Goal: Register for event/course

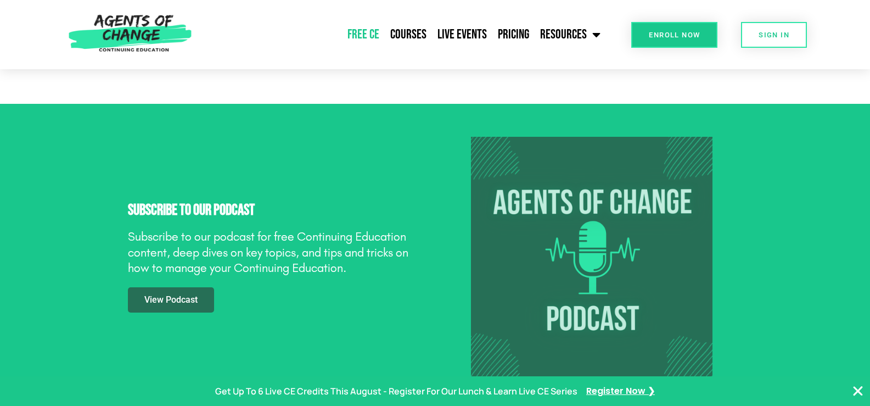
scroll to position [1537, 0]
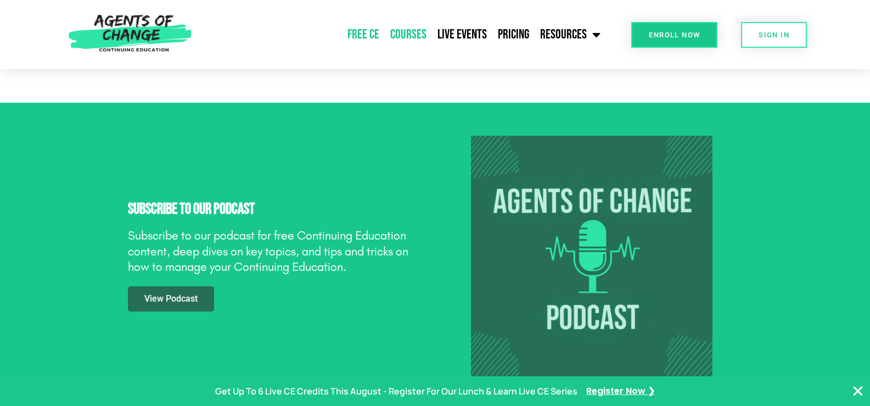
click at [414, 33] on link "Courses" at bounding box center [408, 34] width 47 height 27
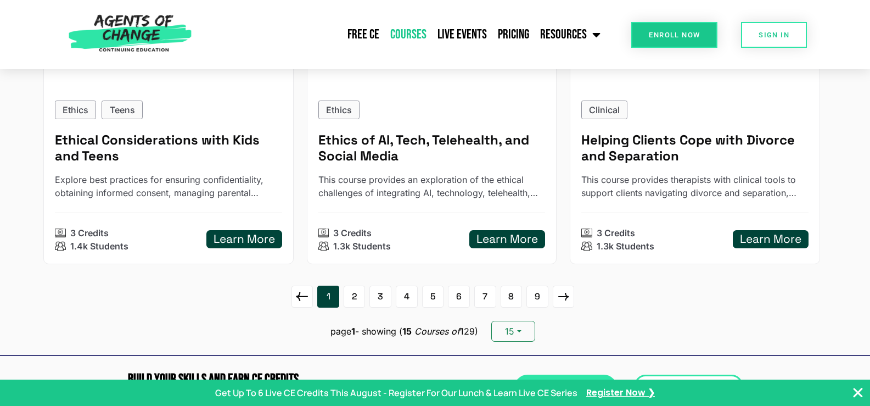
scroll to position [1592, 0]
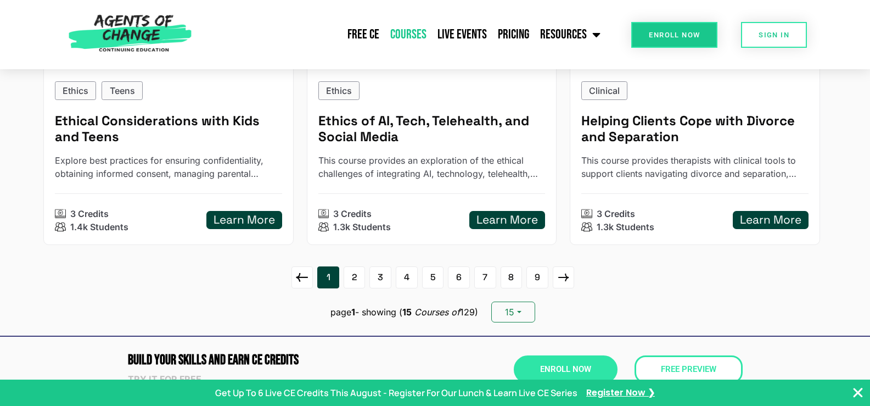
click at [563, 283] on icon at bounding box center [564, 277] width 18 height 18
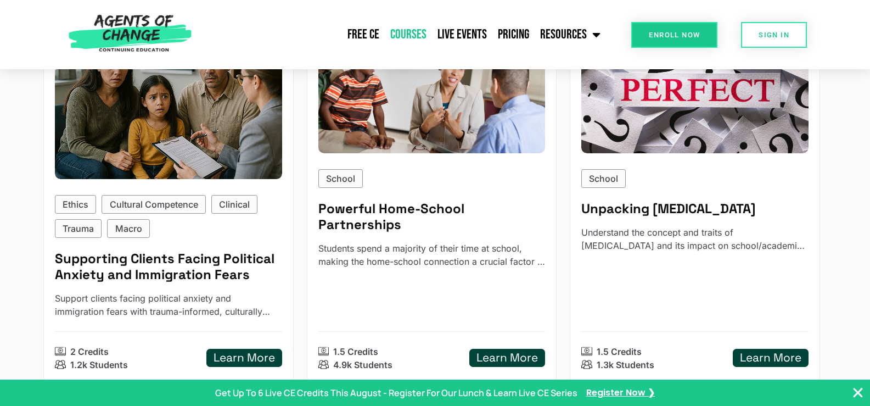
scroll to position [1592, 0]
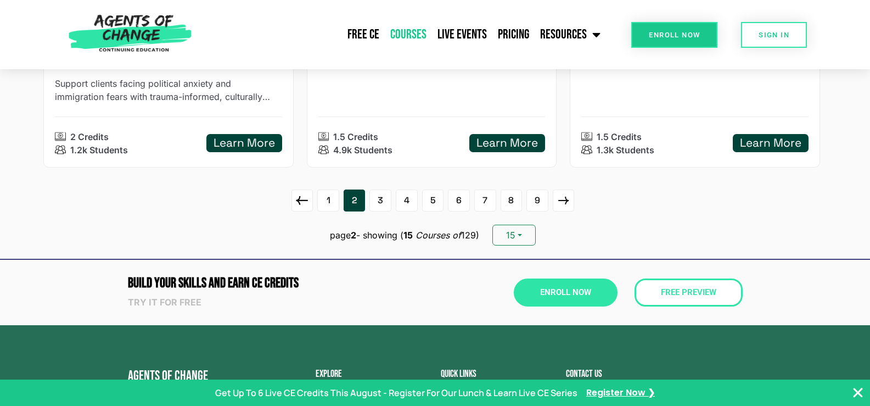
click at [566, 204] on icon at bounding box center [563, 201] width 10 height 8
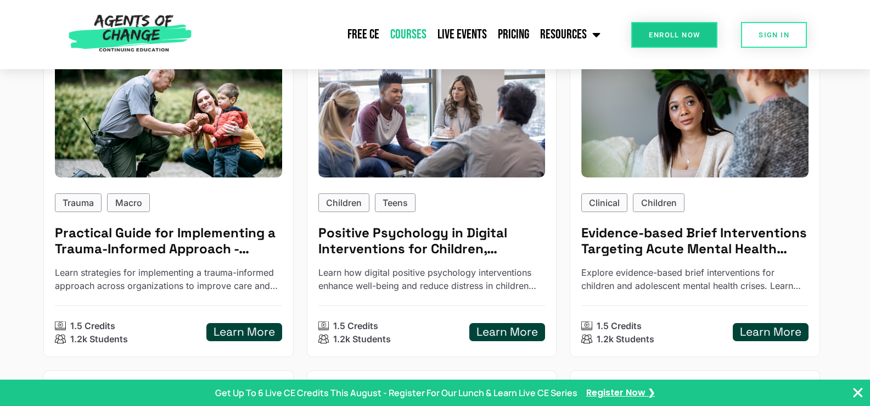
scroll to position [878, 0]
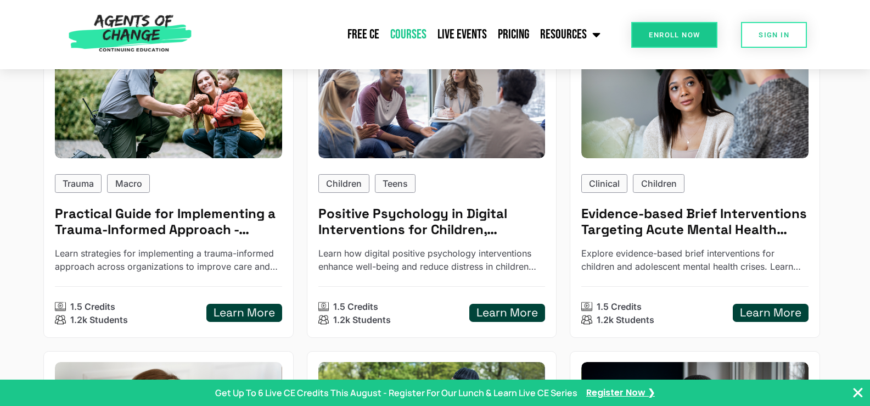
click at [225, 311] on h5 "Learn More" at bounding box center [244, 313] width 61 height 14
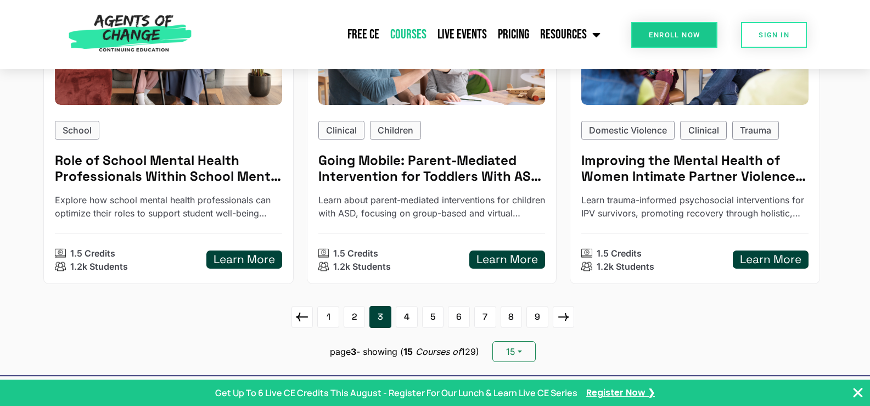
scroll to position [1592, 0]
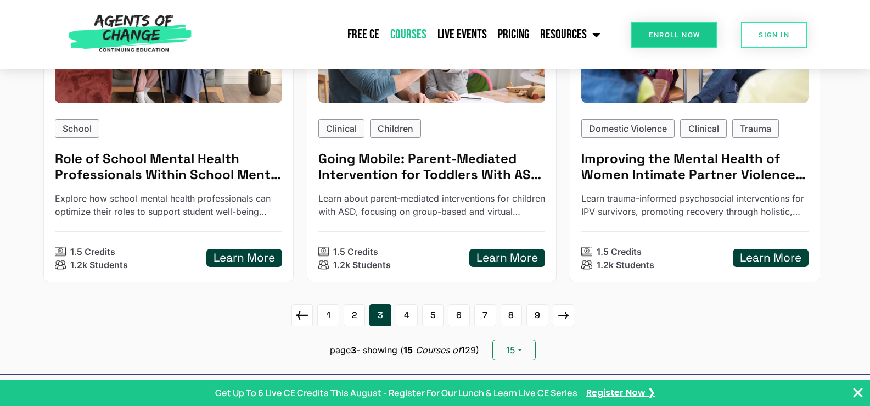
click at [559, 320] on icon at bounding box center [564, 315] width 18 height 18
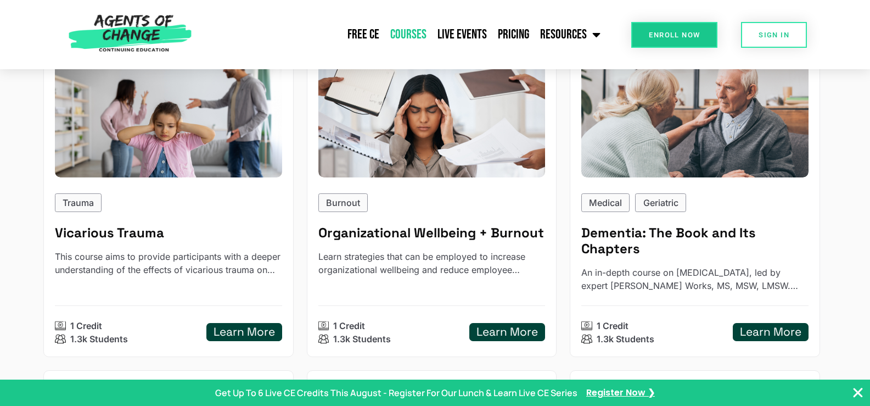
scroll to position [604, 0]
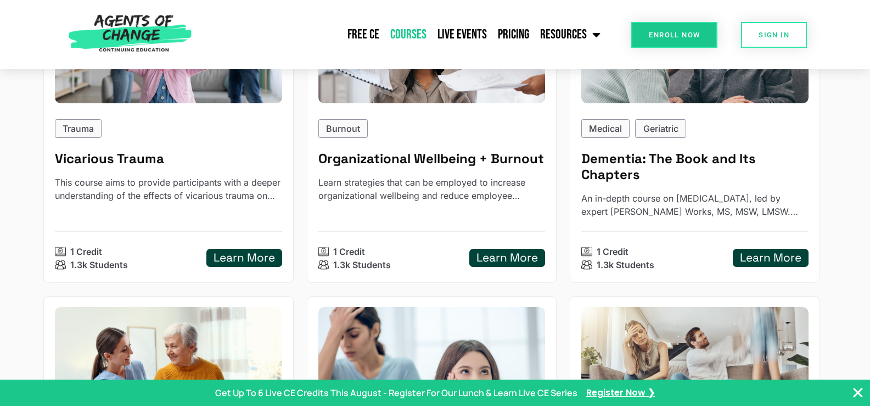
click at [459, 197] on p "Learn strategies that can be employed to increase organizational wellbeing and …" at bounding box center [431, 189] width 227 height 26
click at [357, 39] on link "Free CE" at bounding box center [363, 34] width 43 height 27
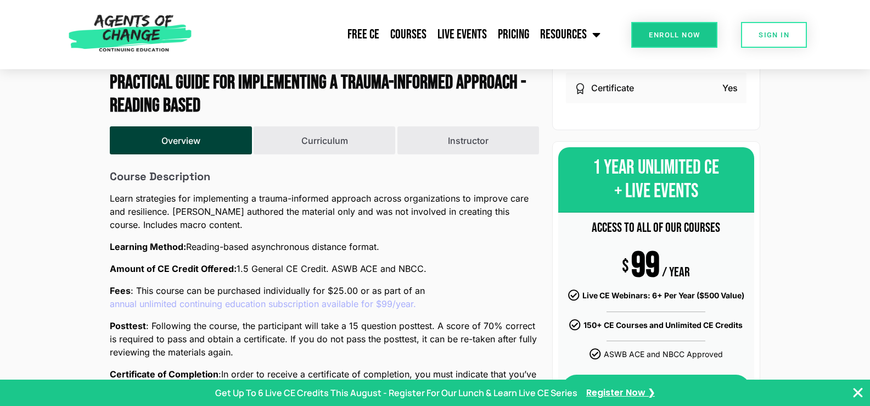
scroll to position [329, 0]
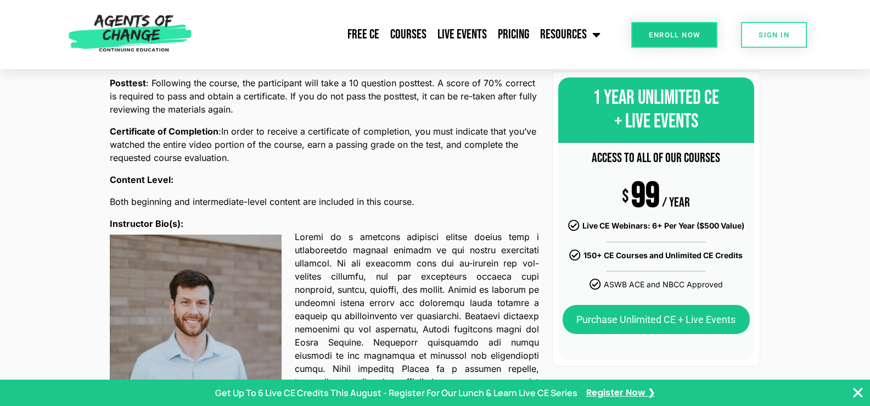
scroll to position [549, 0]
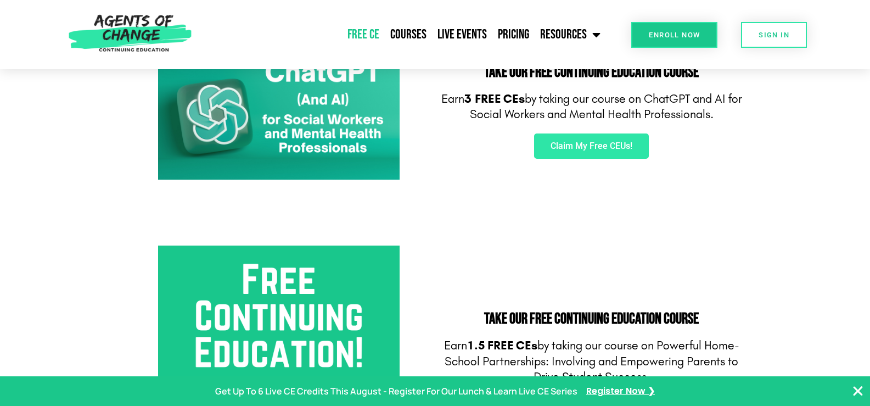
scroll to position [220, 0]
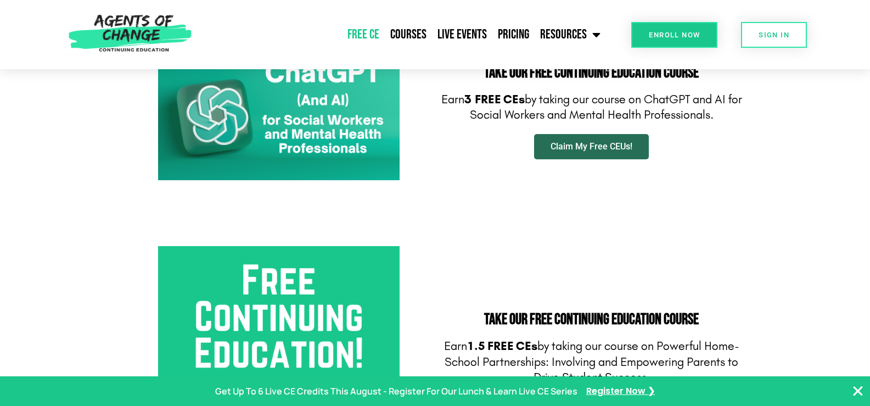
click at [602, 147] on span "Claim My Free CEUs!" at bounding box center [592, 146] width 82 height 9
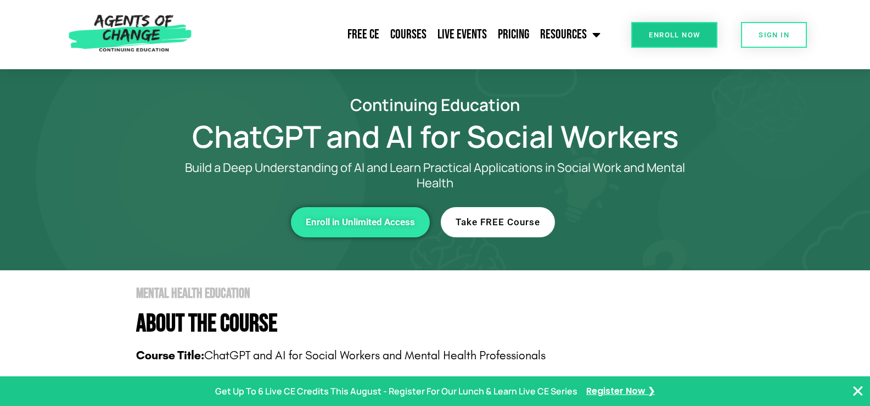
click at [501, 227] on link "Take FREE Course" at bounding box center [498, 222] width 114 height 30
